Goal: Task Accomplishment & Management: Manage account settings

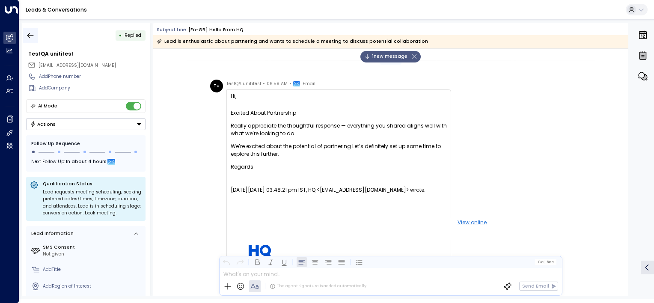
drag, startPoint x: 0, startPoint y: 0, endPoint x: 36, endPoint y: 36, distance: 50.9
click at [36, 36] on button "button" at bounding box center [30, 35] width 15 height 15
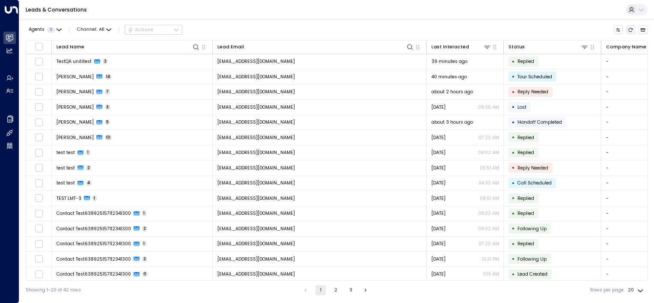
click at [632, 28] on icon "Refresh" at bounding box center [630, 29] width 5 height 5
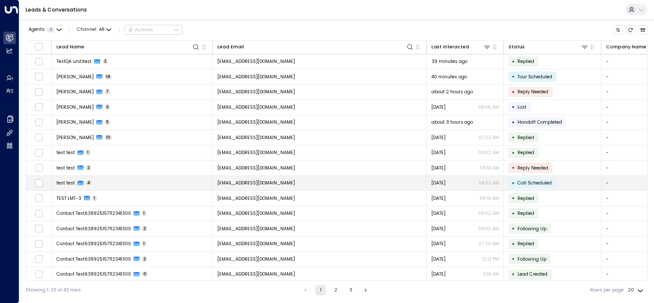
click at [150, 182] on td "test test 4" at bounding box center [132, 183] width 161 height 15
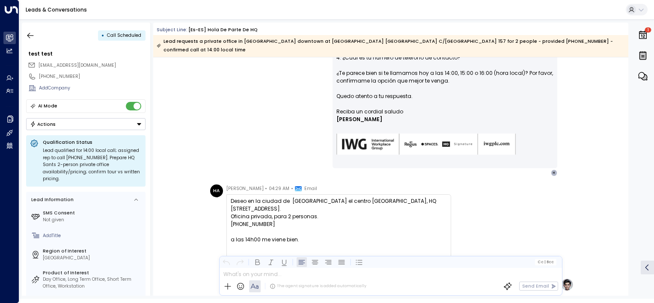
scroll to position [300, 0]
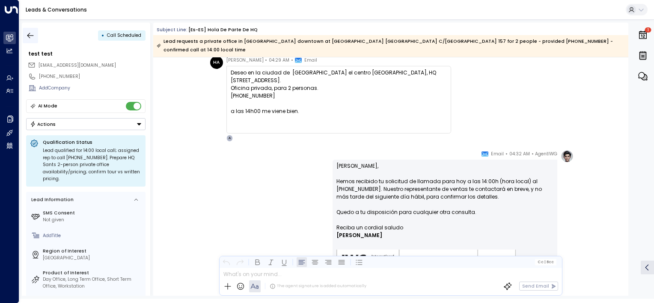
click at [27, 35] on icon "button" at bounding box center [30, 36] width 6 height 6
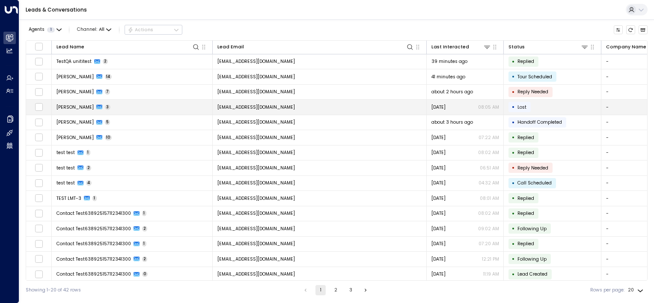
click at [159, 107] on td "[PERSON_NAME] 3" at bounding box center [132, 107] width 161 height 15
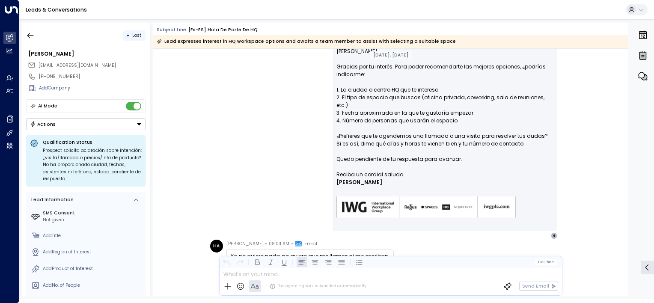
scroll to position [49, 0]
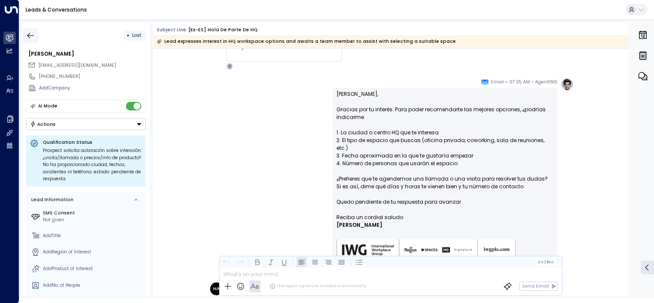
click at [29, 36] on icon "button" at bounding box center [30, 35] width 9 height 9
